Goal: Information Seeking & Learning: Compare options

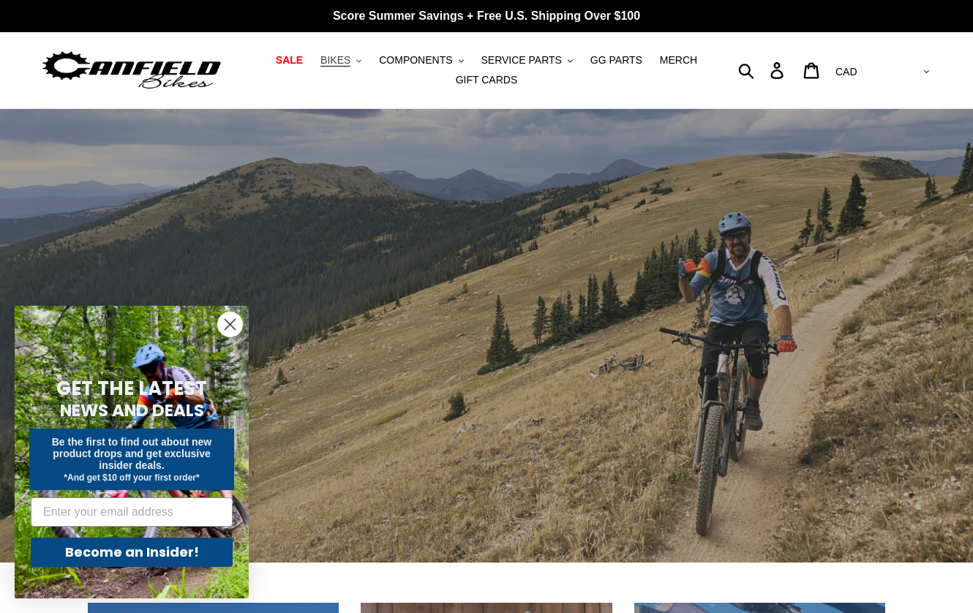
click at [349, 64] on span "BIKES" at bounding box center [335, 60] width 30 height 12
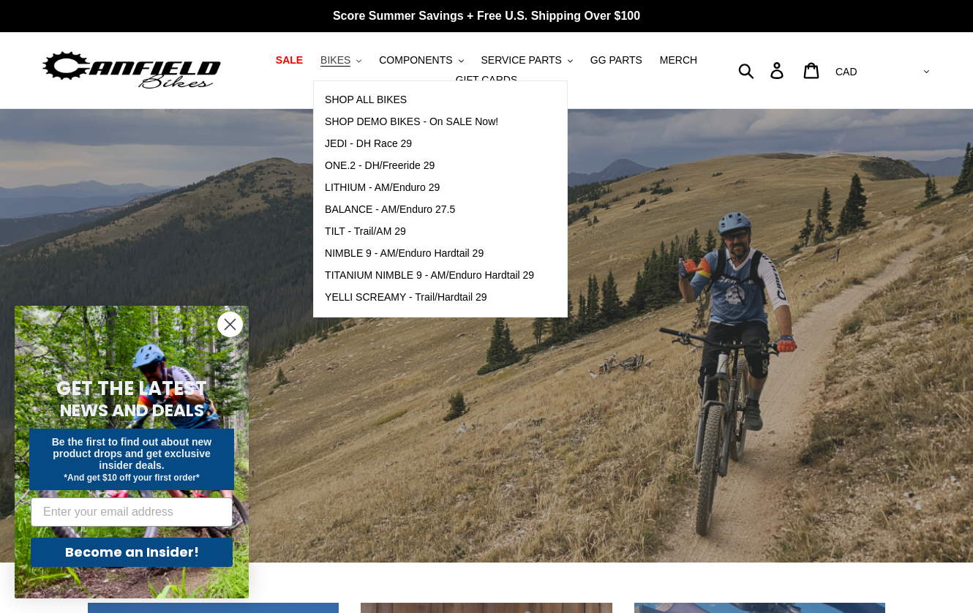
click at [349, 64] on span "BIKES" at bounding box center [335, 60] width 30 height 12
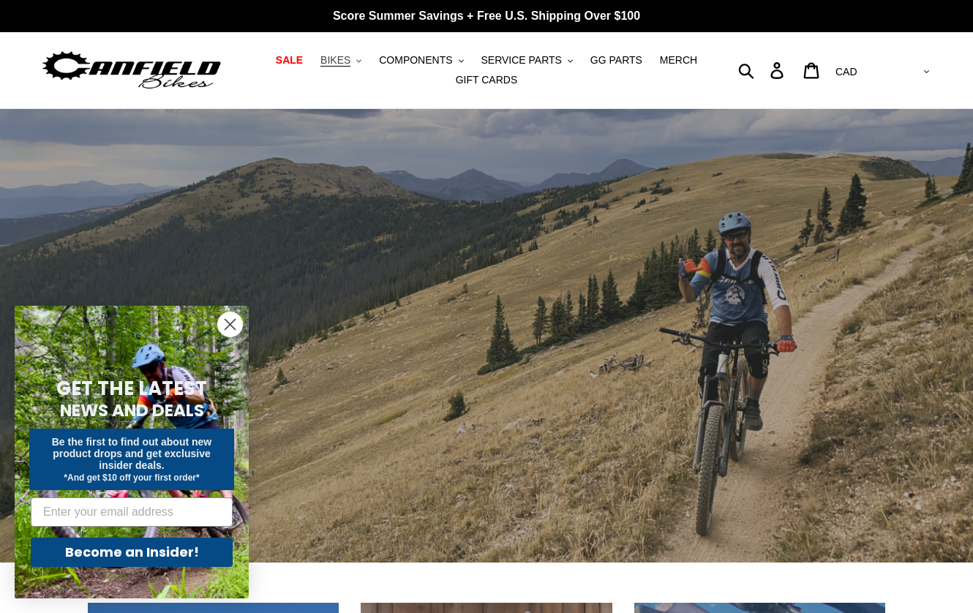
click at [350, 60] on span "BIKES" at bounding box center [335, 60] width 30 height 12
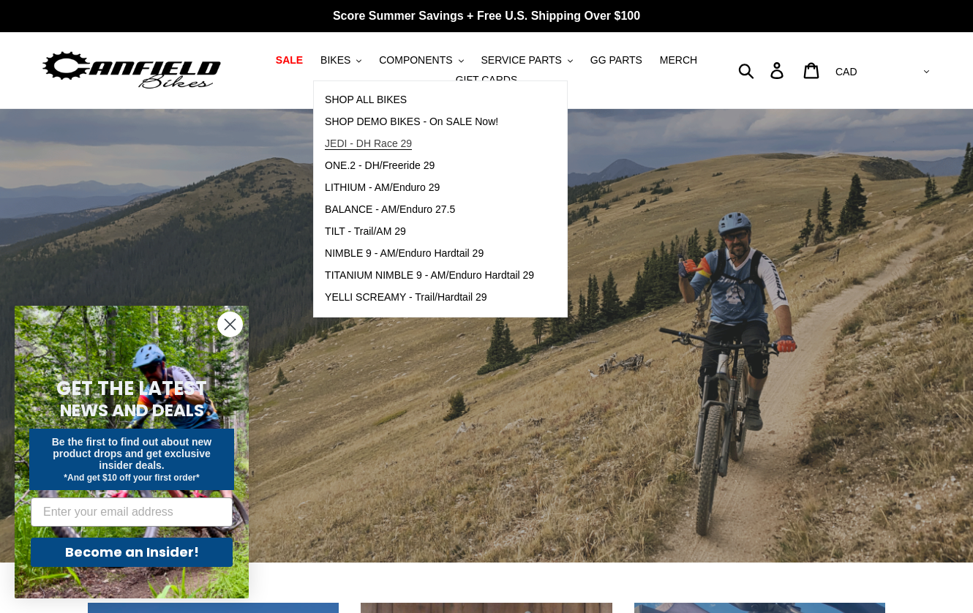
click at [353, 150] on span "JEDI - DH Race 29" at bounding box center [368, 144] width 87 height 12
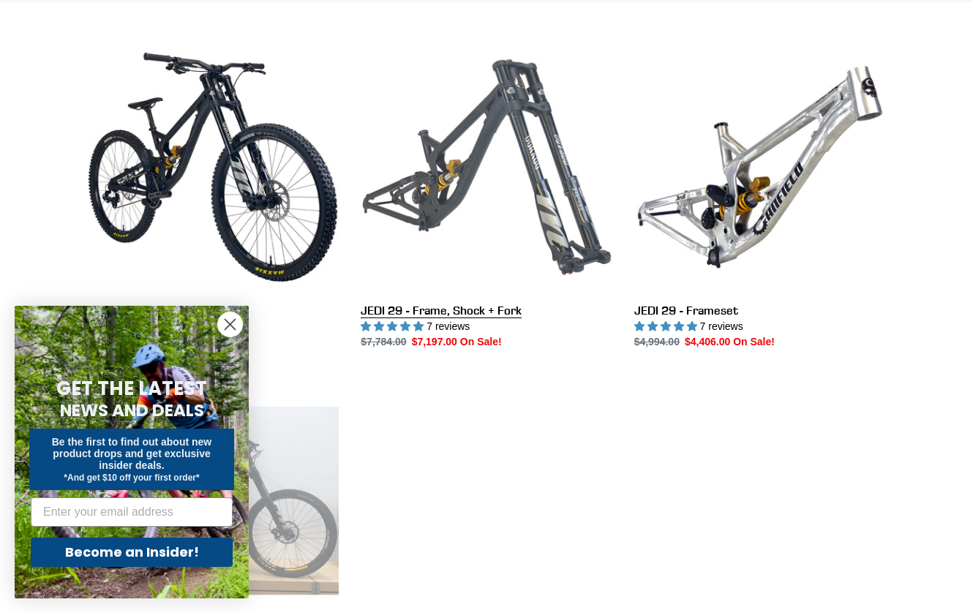
scroll to position [395, 0]
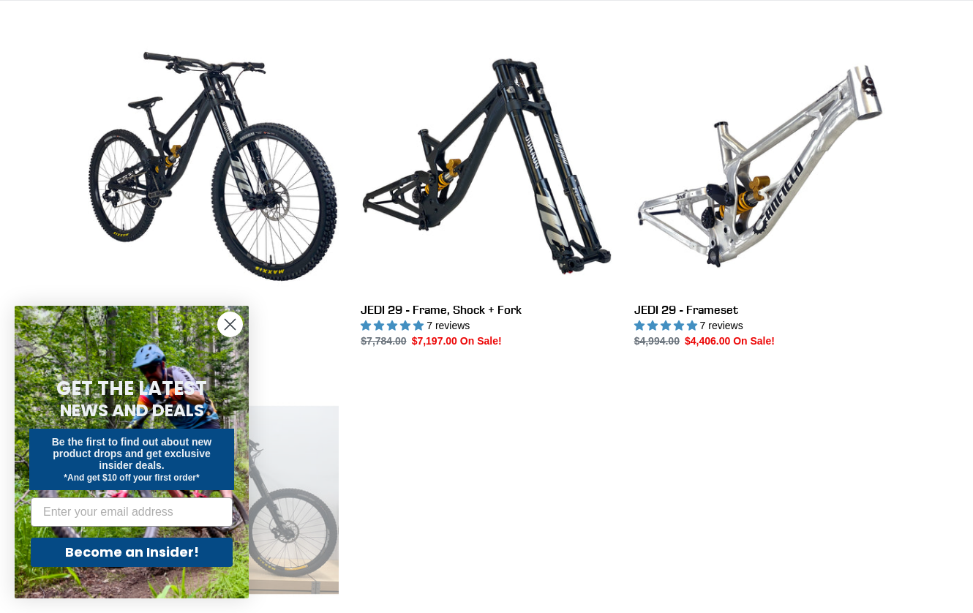
click at [227, 317] on circle "Close dialog" at bounding box center [230, 324] width 24 height 24
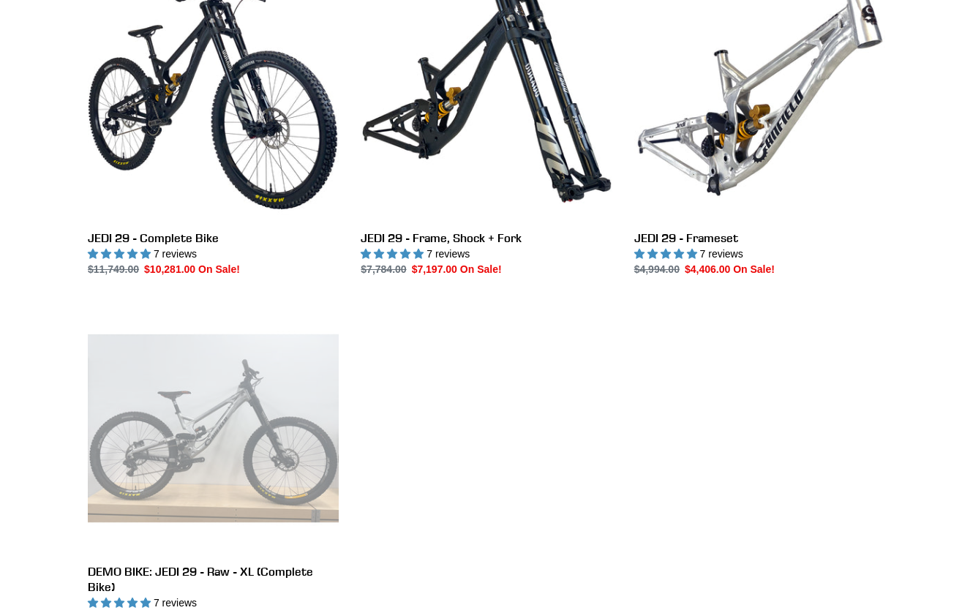
scroll to position [467, 0]
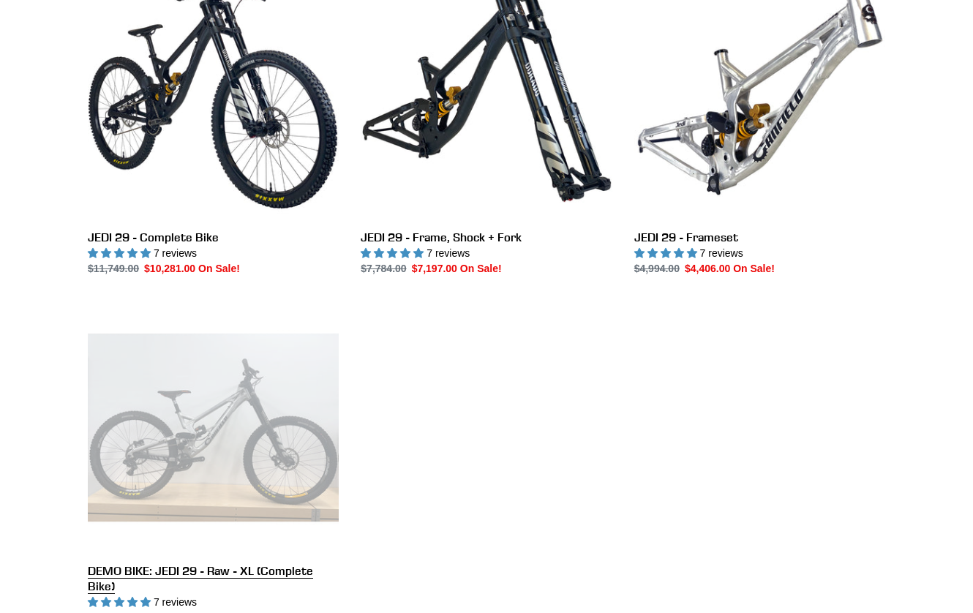
click at [201, 404] on link "DEMO BIKE: JEDI 29 - Raw - XL (Complete Bike)" at bounding box center [213, 463] width 251 height 323
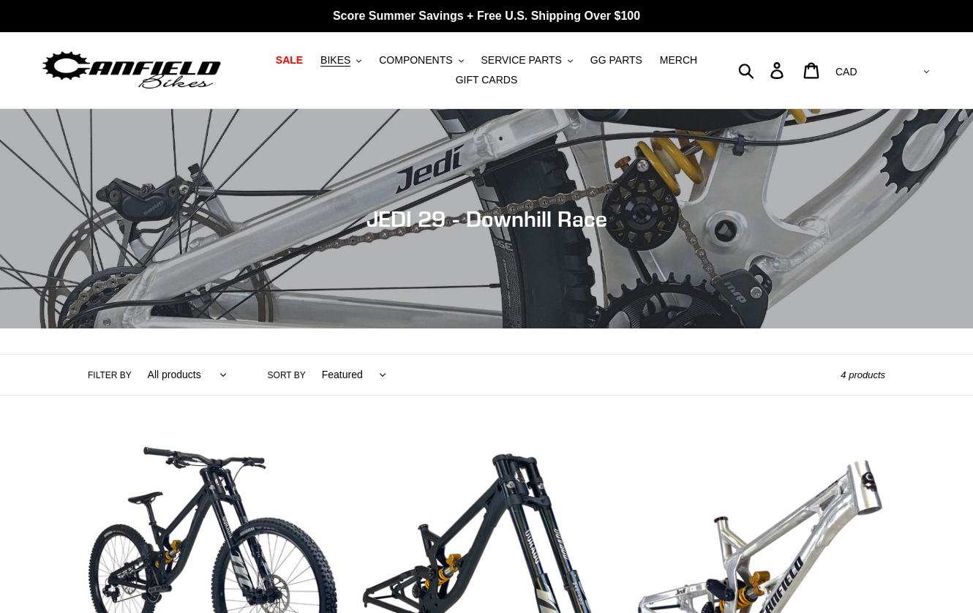
scroll to position [0, 0]
click at [345, 61] on span "BIKES" at bounding box center [335, 60] width 30 height 12
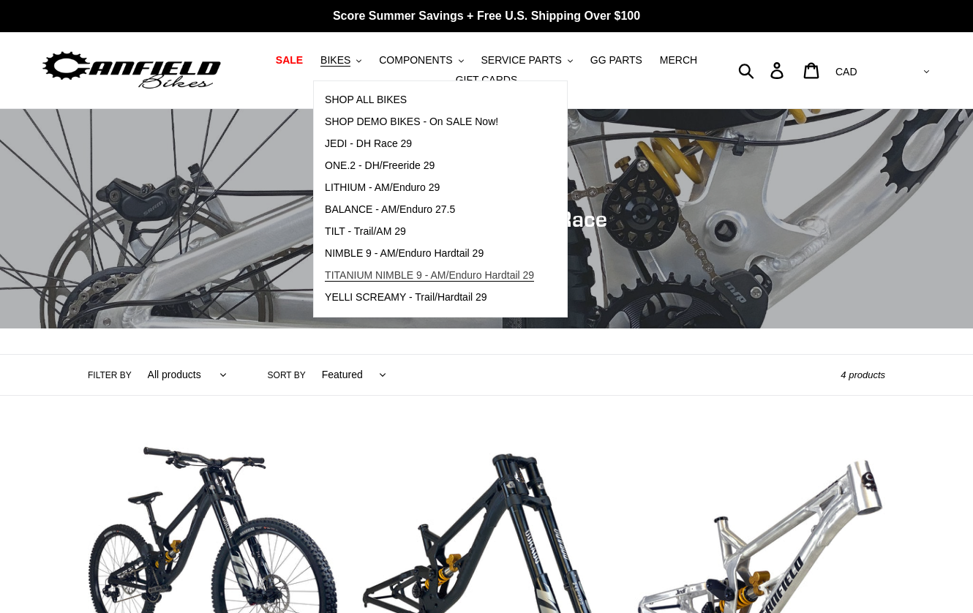
click at [458, 277] on span "TITANIUM NIMBLE 9 - AM/Enduro Hardtail 29" at bounding box center [429, 275] width 209 height 12
click at [442, 254] on span "NIMBLE 9 - AM/Enduro Hardtail 29" at bounding box center [404, 253] width 159 height 12
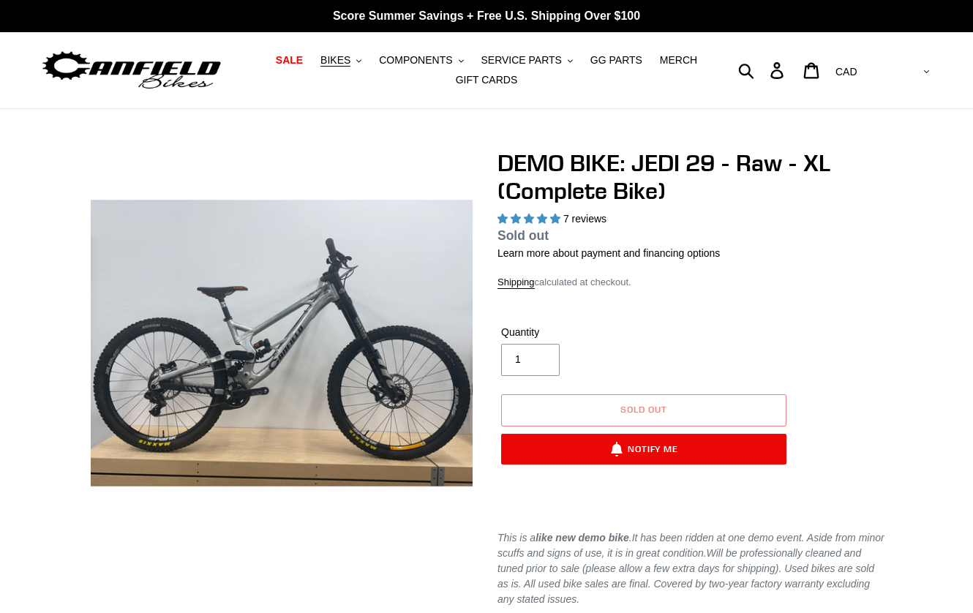
select select "highest-rating"
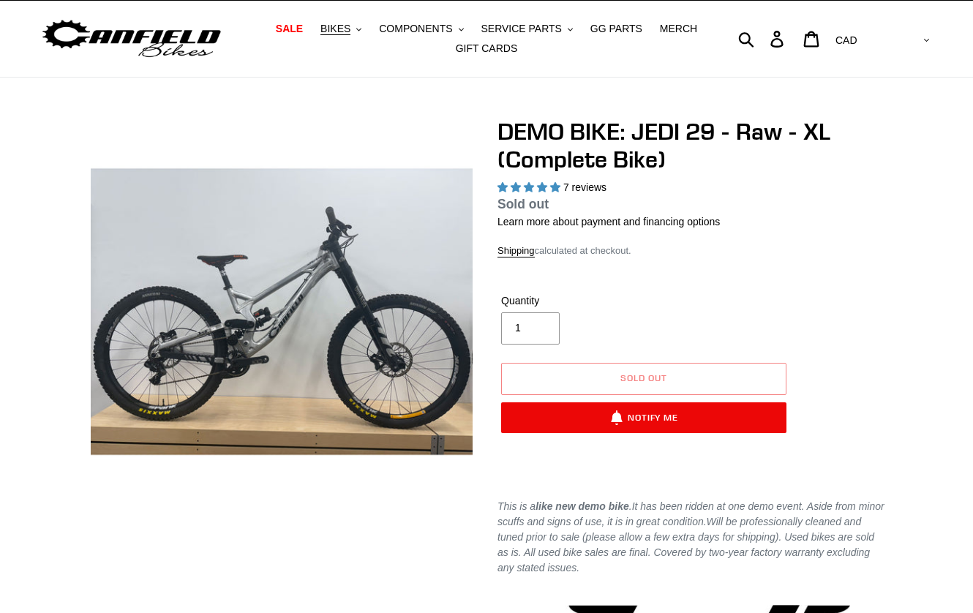
scroll to position [39, 0]
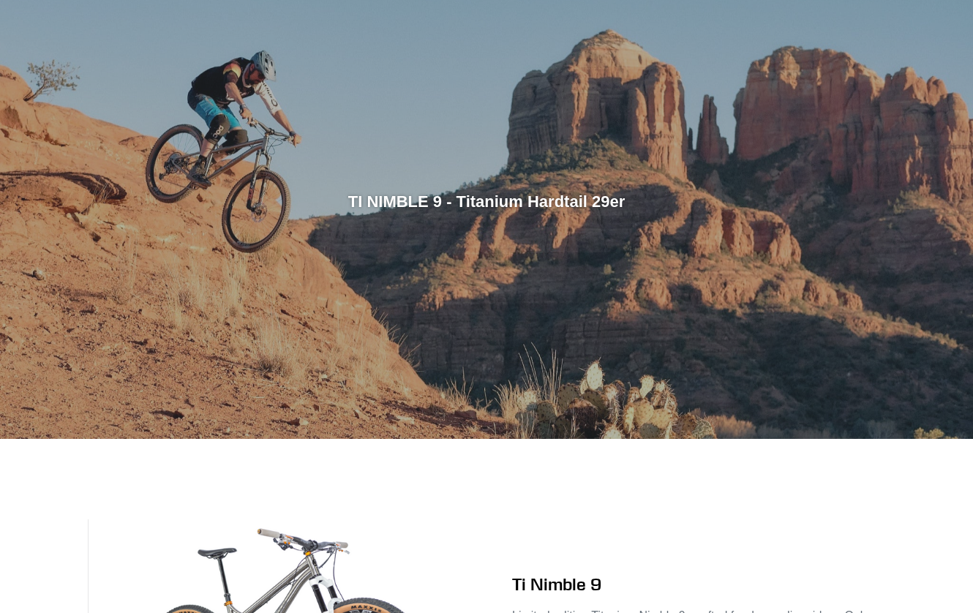
scroll to position [31, 0]
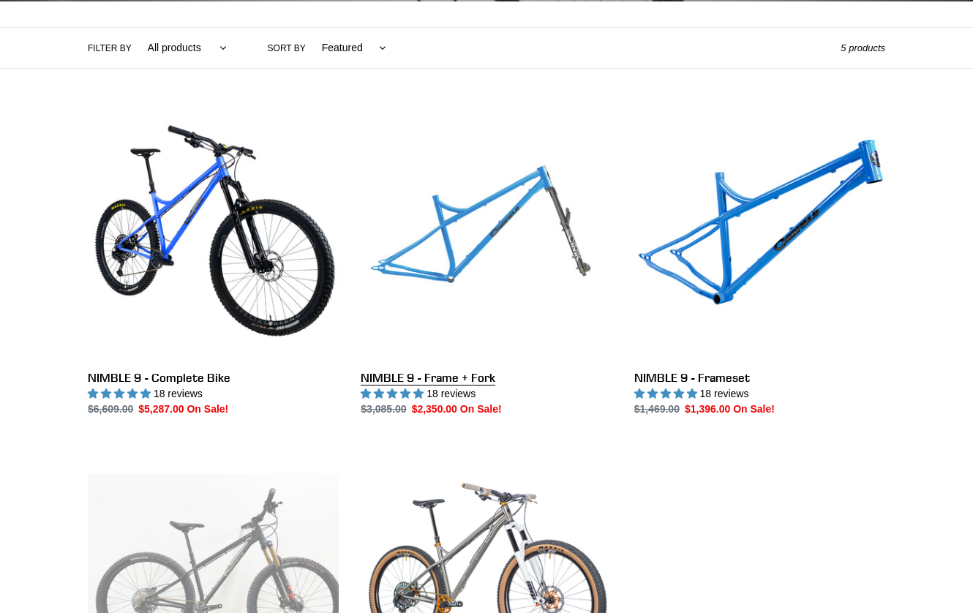
scroll to position [323, 0]
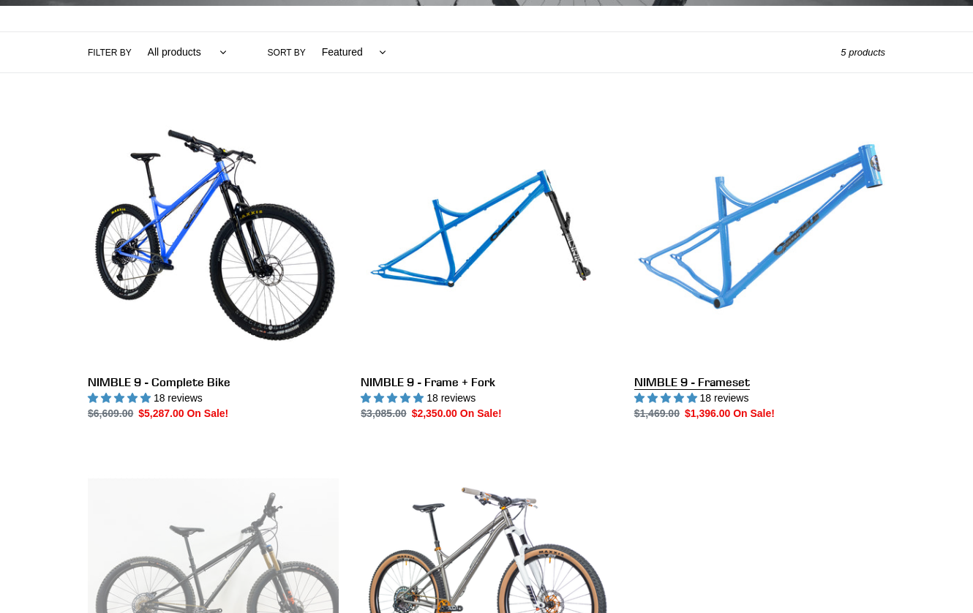
click at [727, 289] on link "NIMBLE 9 - Frameset" at bounding box center [759, 267] width 251 height 308
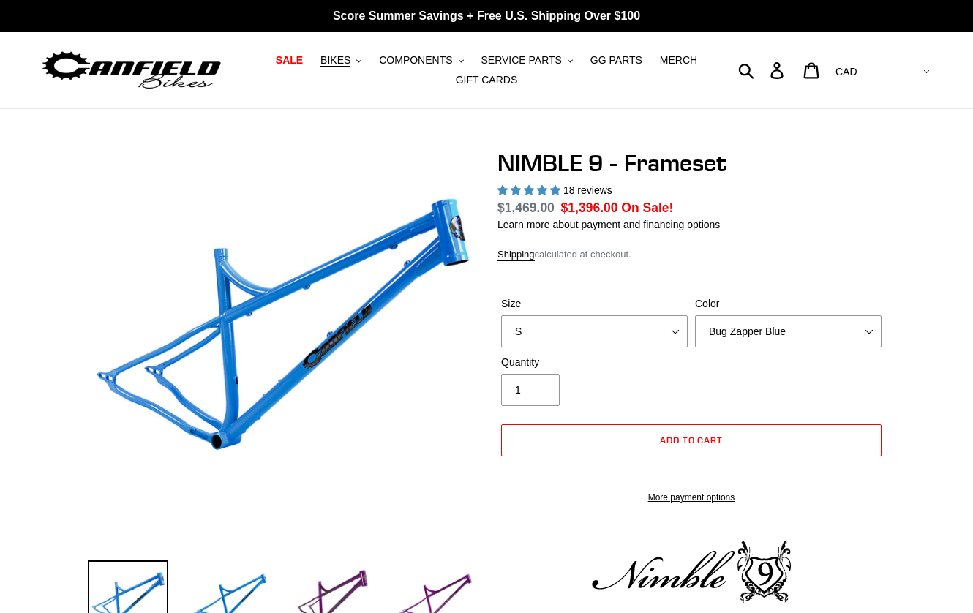
select select "highest-rating"
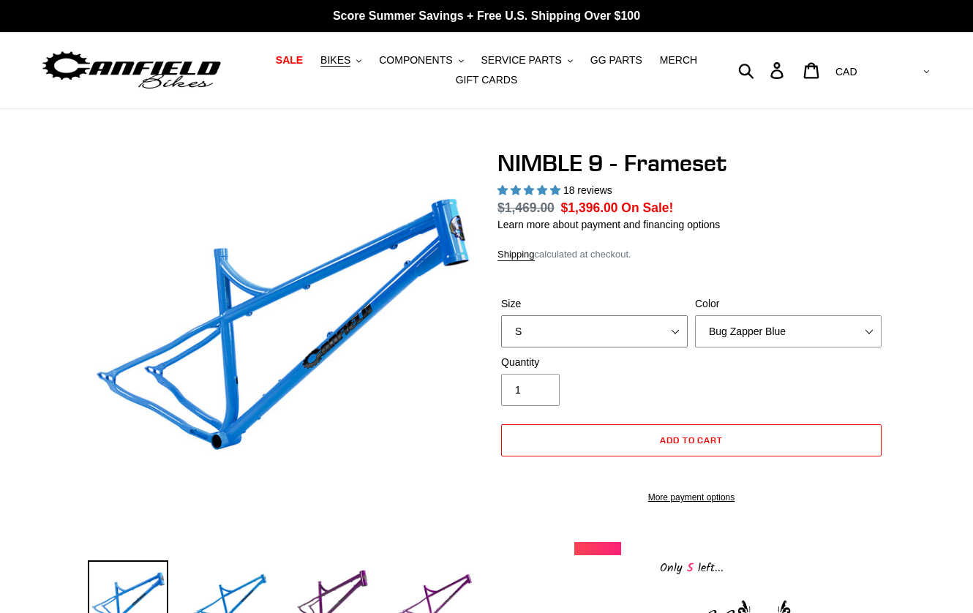
select select "XL"
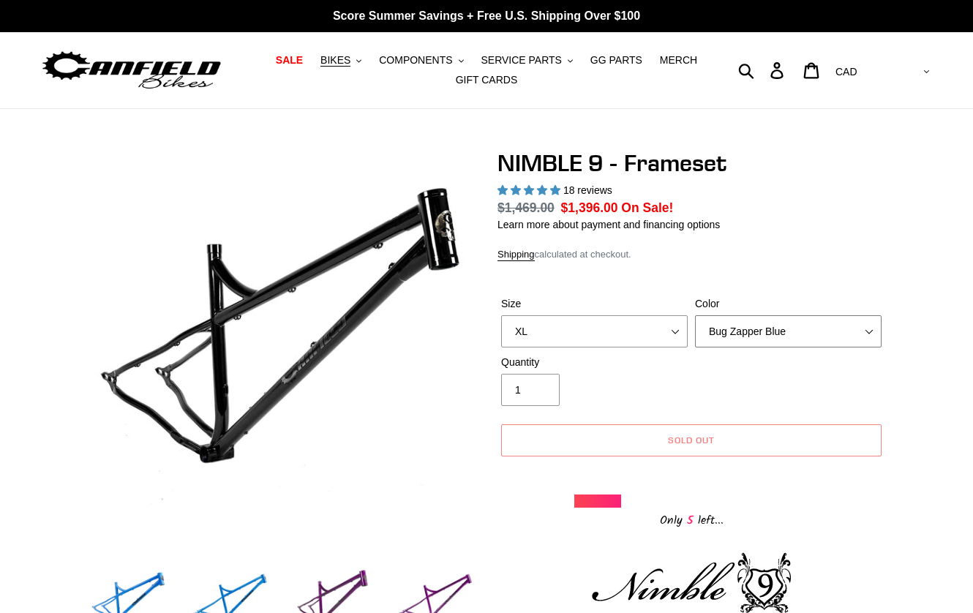
select select "Purple Haze -Sold Out"
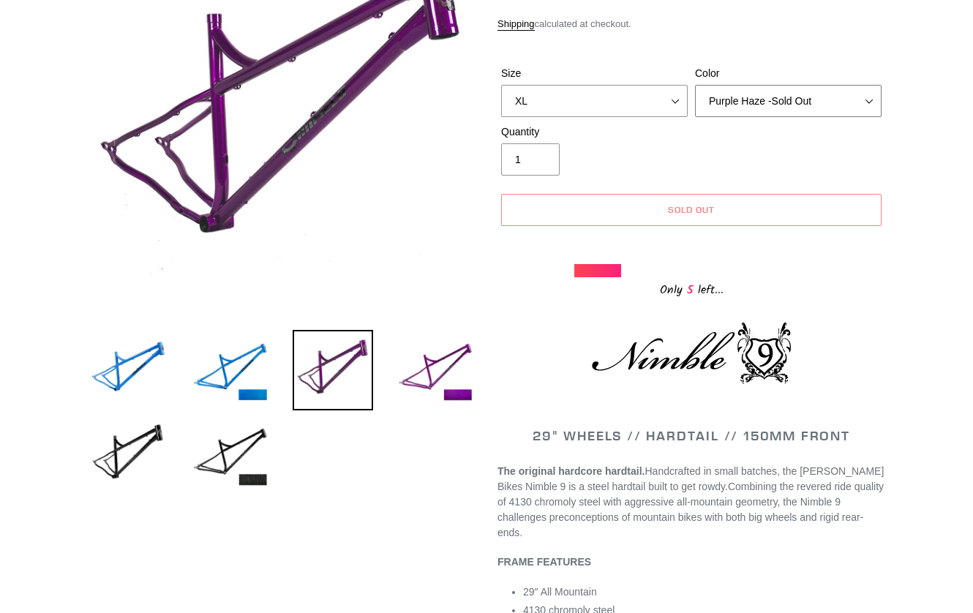
scroll to position [230, 0]
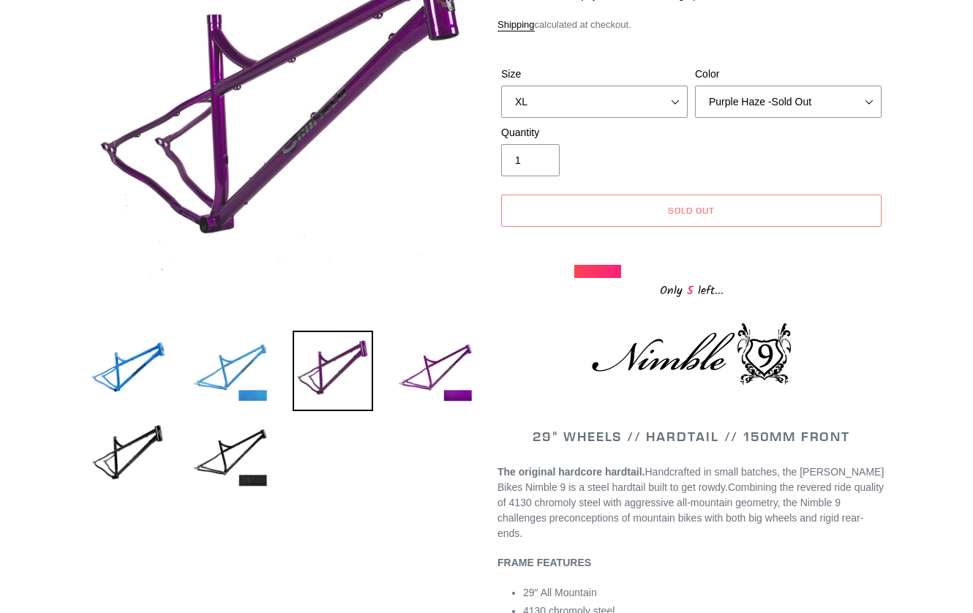
click at [244, 368] on img at bounding box center [230, 371] width 80 height 80
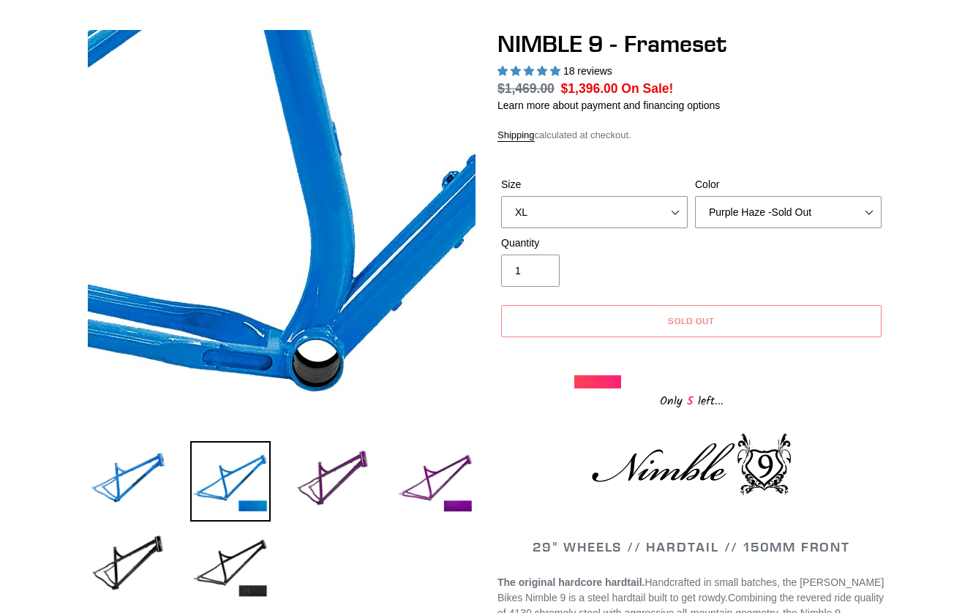
scroll to position [118, 0]
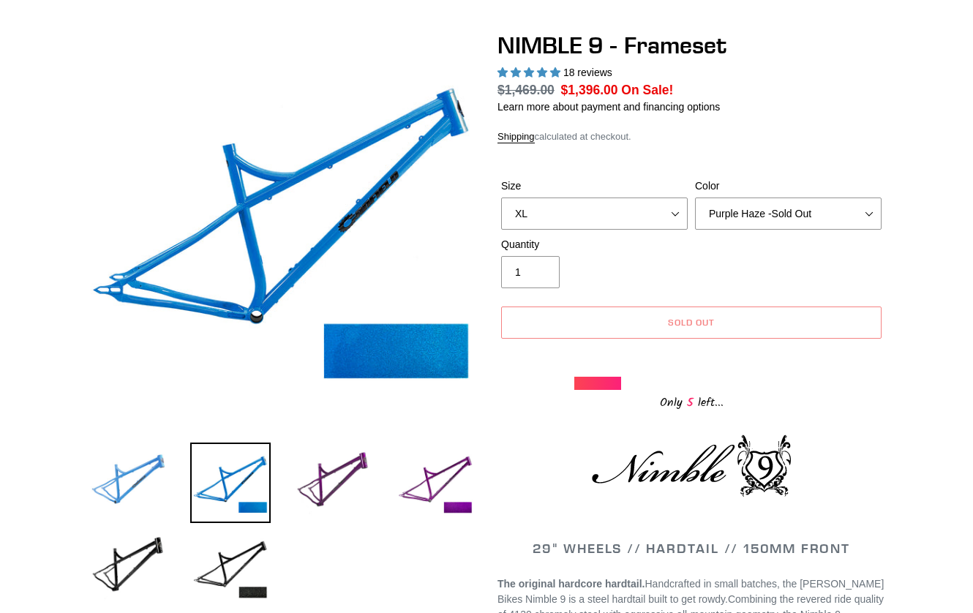
click at [124, 488] on img at bounding box center [128, 483] width 80 height 80
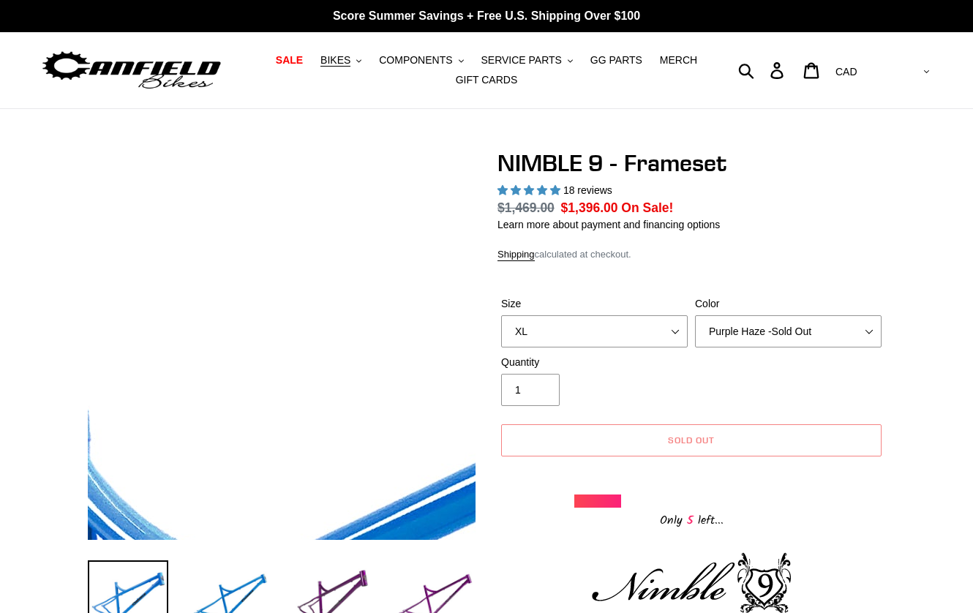
scroll to position [0, 0]
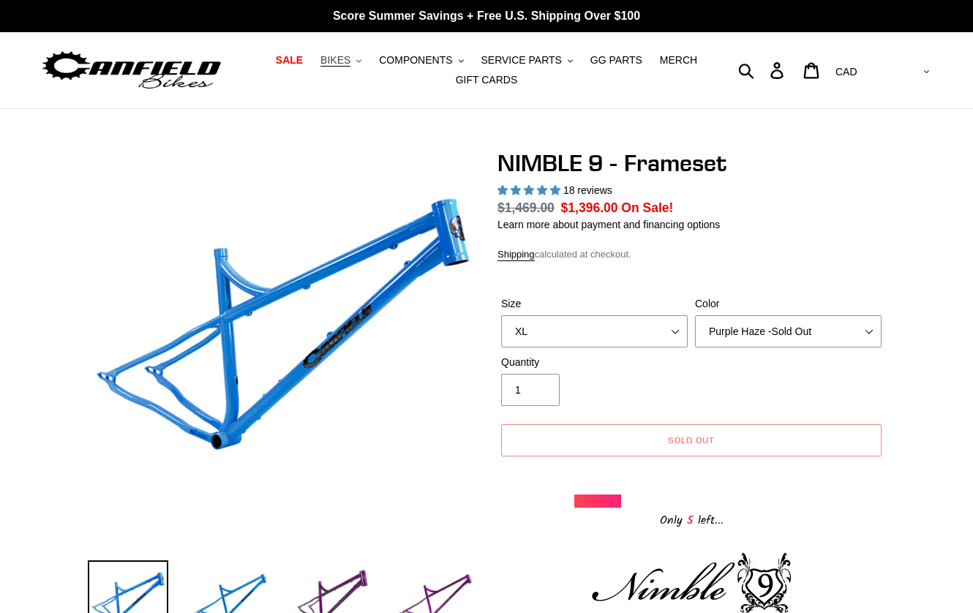
click at [336, 59] on span "BIKES" at bounding box center [335, 60] width 30 height 12
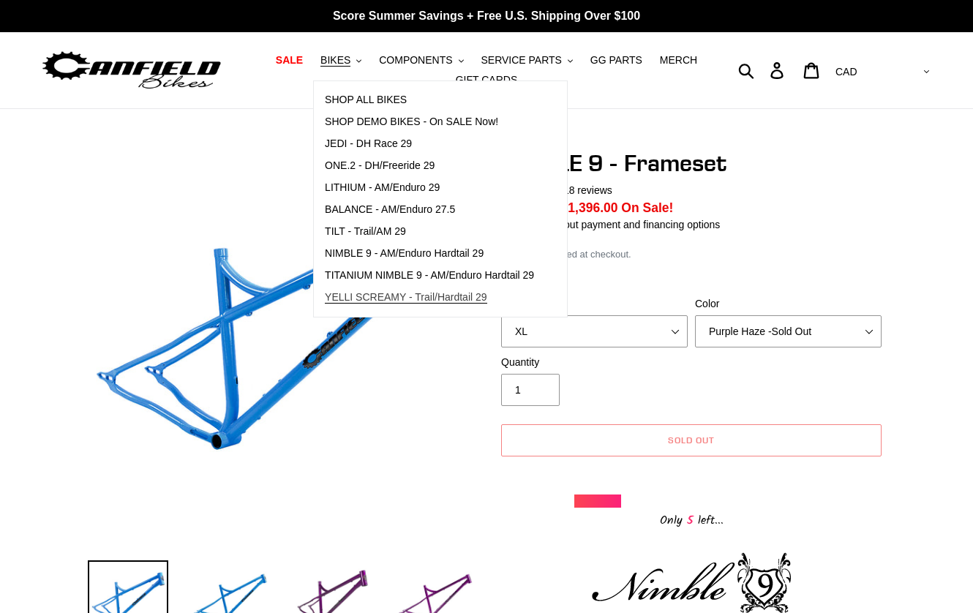
click at [429, 299] on span "YELLI SCREAMY - Trail/Hardtail 29" at bounding box center [406, 297] width 162 height 12
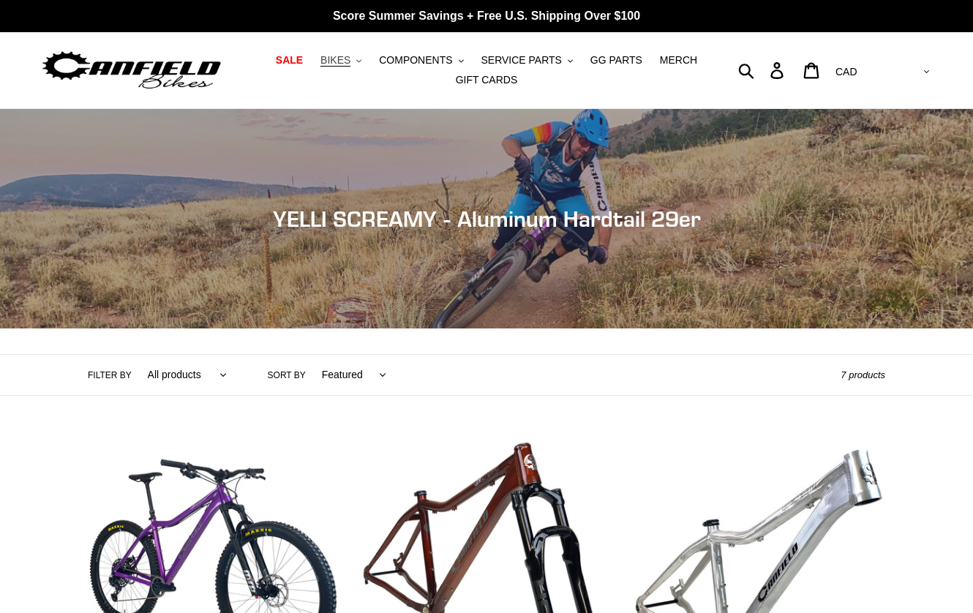
click at [350, 59] on span "BIKES" at bounding box center [335, 60] width 30 height 12
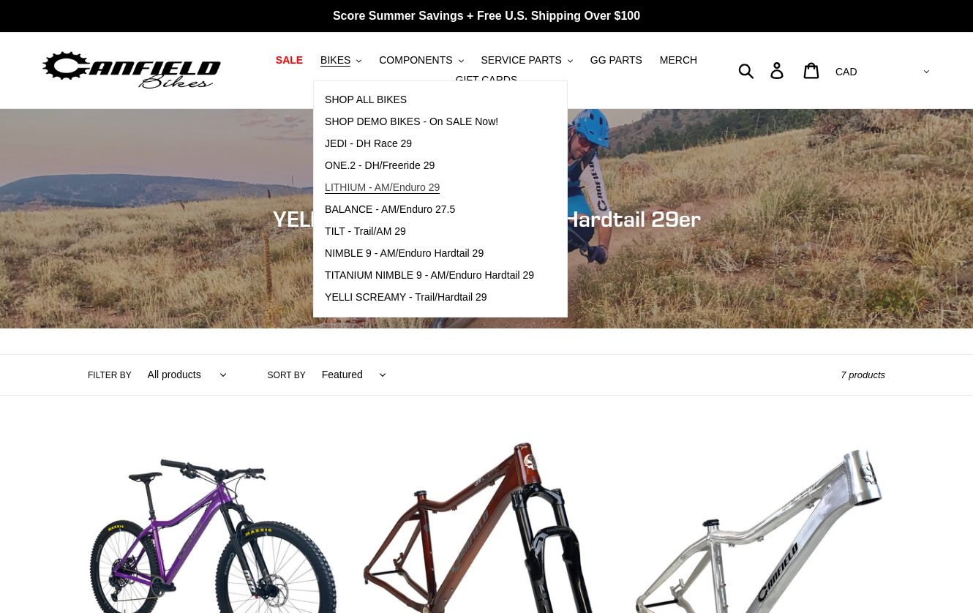
click at [424, 191] on span "LITHIUM - AM/Enduro 29" at bounding box center [382, 187] width 115 height 12
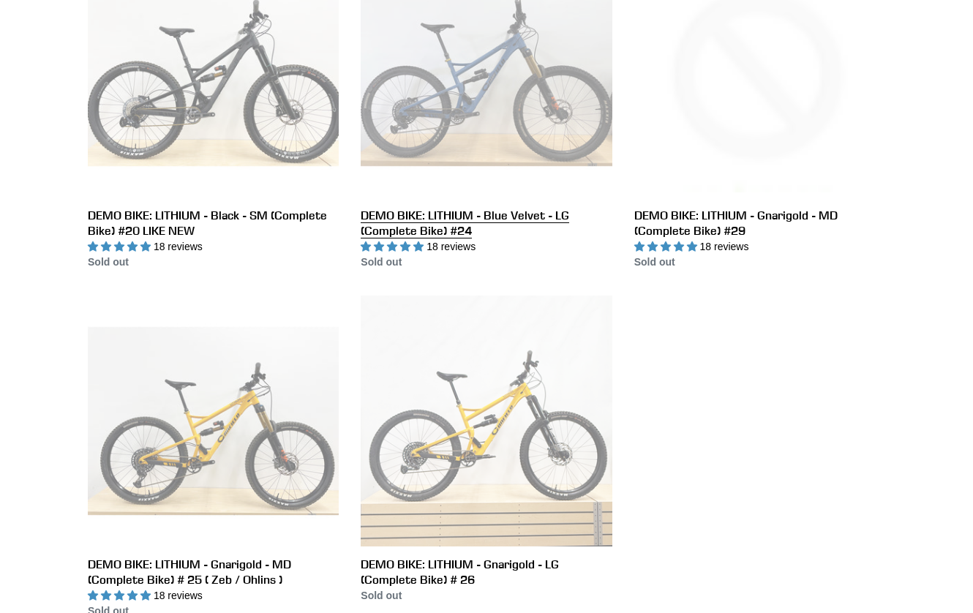
scroll to position [861, 0]
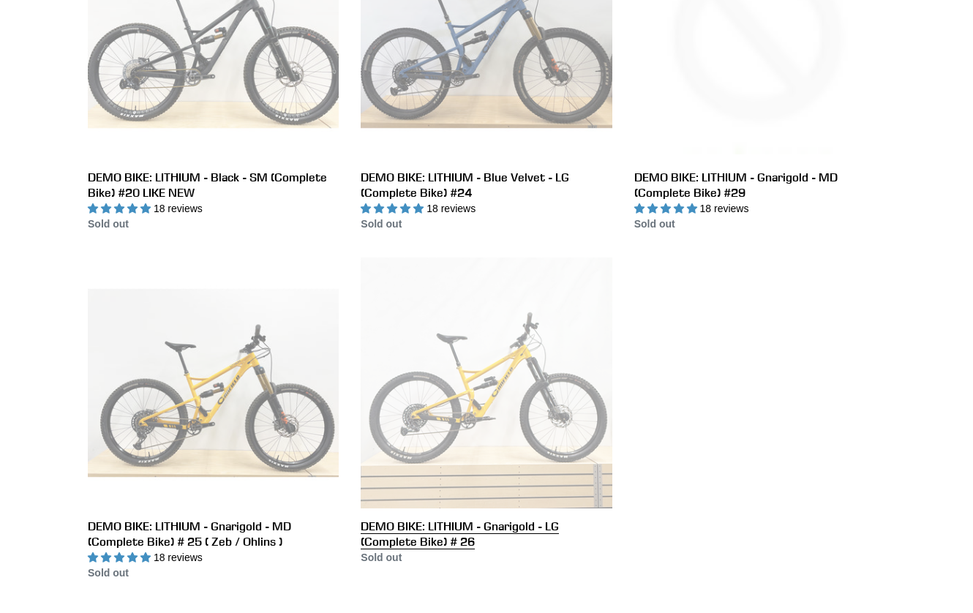
click at [452, 410] on link "DEMO BIKE: LITHIUM - Gnarigold - LG (Complete Bike) # 26" at bounding box center [486, 411] width 251 height 308
